Goal: Check status

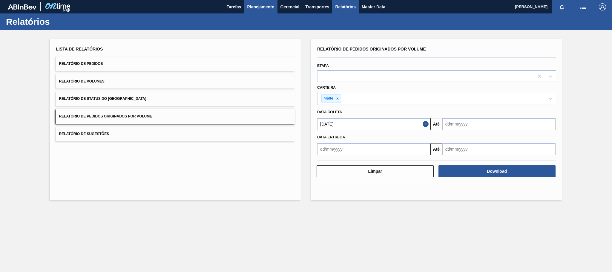
click at [257, 7] on span "Planejamento" at bounding box center [260, 6] width 27 height 7
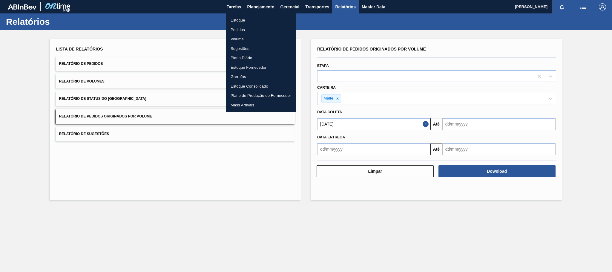
click at [238, 20] on li "Estoque" at bounding box center [261, 21] width 70 height 10
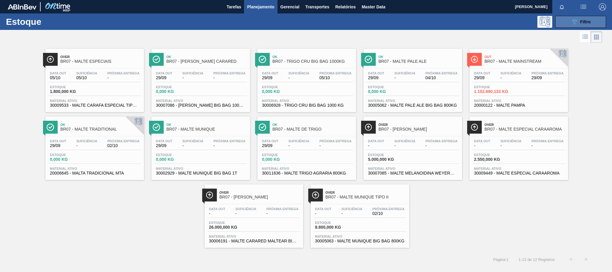
click at [560, 24] on button "089F7B8B-B2A5-4AFE-B5C0-19BA573D28AC Filtro" at bounding box center [580, 22] width 51 height 12
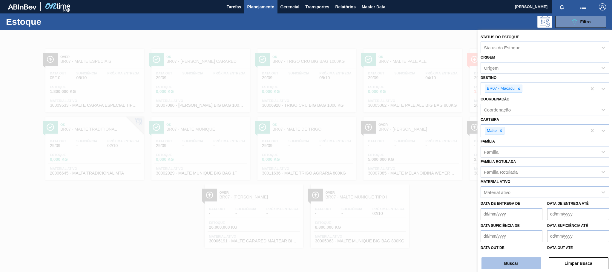
click at [506, 265] on button "Buscar" at bounding box center [512, 263] width 60 height 12
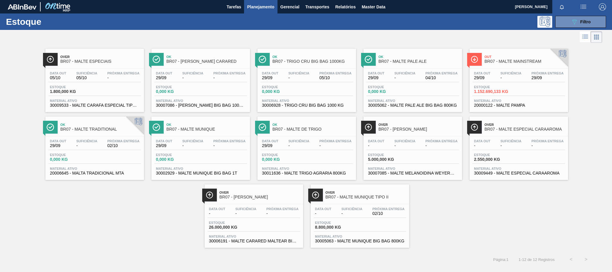
click at [100, 168] on div "Data [DATE] Suficiência - Próxima Entrega 02/10 Estoque 0,000 KG Material ativo…" at bounding box center [94, 156] width 99 height 41
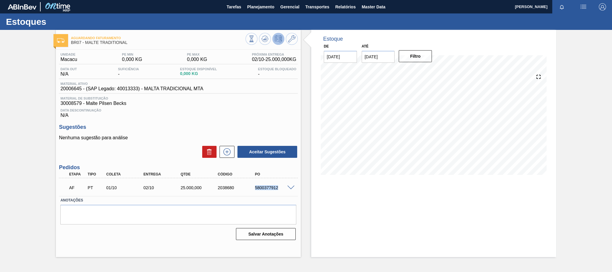
drag, startPoint x: 277, startPoint y: 190, endPoint x: 251, endPoint y: 189, distance: 26.0
click at [251, 189] on div "5800377912" at bounding box center [269, 187] width 37 height 5
copy div "5800377912"
click at [291, 190] on span at bounding box center [290, 188] width 7 height 4
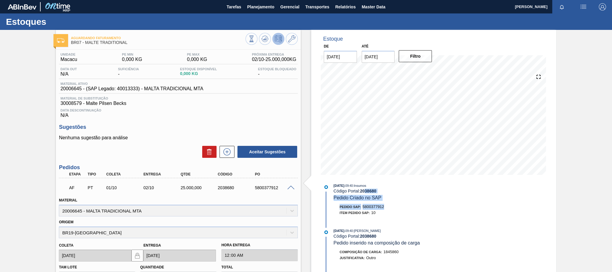
scroll to position [53, 0]
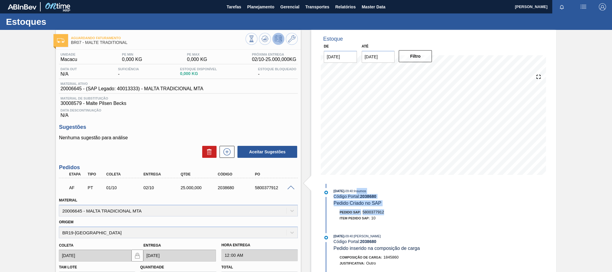
drag, startPoint x: 385, startPoint y: 191, endPoint x: 365, endPoint y: 192, distance: 20.0
click at [365, 192] on div "[DATE] 09:40 : Insumos Código Portal: 2038680 Pedido Criado no SAP Pedido SAP: …" at bounding box center [399, 206] width 154 height 36
click at [383, 220] on div "Item pedido SAP: 10" at bounding box center [405, 218] width 142 height 6
drag, startPoint x: 384, startPoint y: 214, endPoint x: 363, endPoint y: 213, distance: 21.2
click at [363, 213] on div "Pedido SAP: 5800377912" at bounding box center [362, 212] width 45 height 6
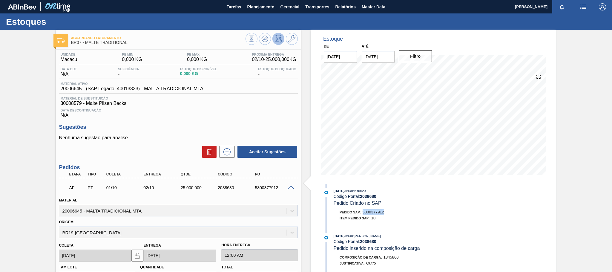
copy span "5800377912"
